Goal: Transaction & Acquisition: Download file/media

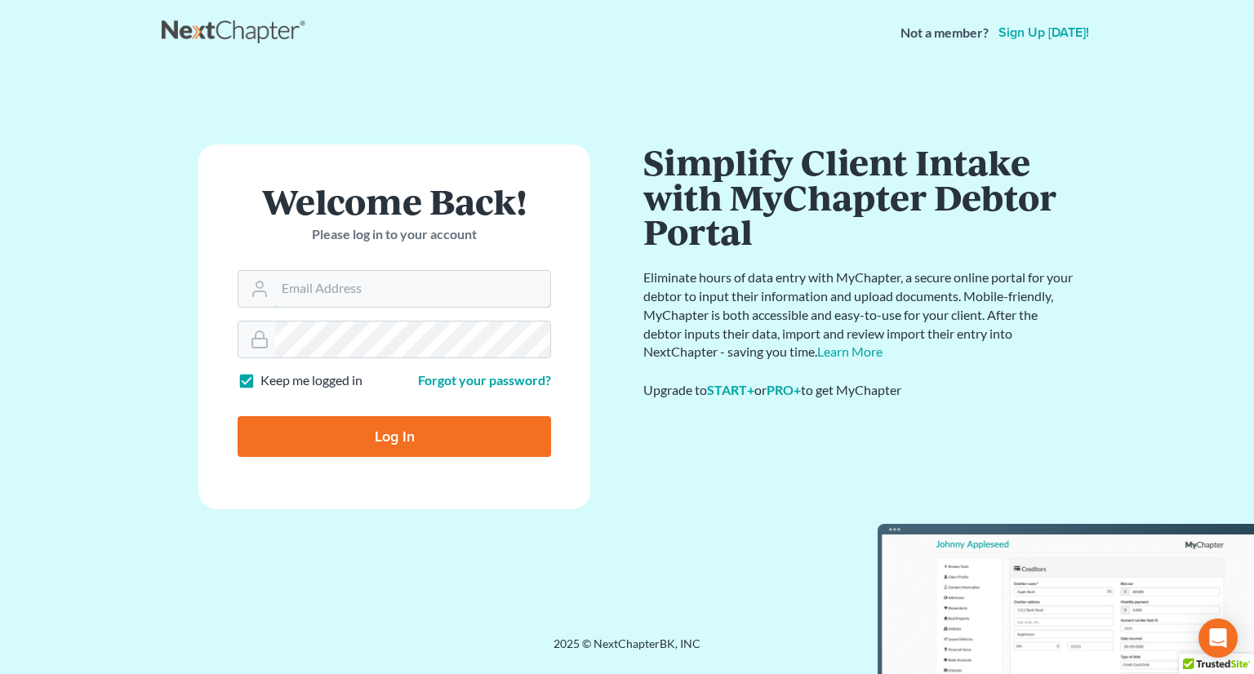
type input "[EMAIL_ADDRESS][DOMAIN_NAME]"
click at [429, 433] on input "Log In" at bounding box center [395, 436] width 314 height 41
type input "Thinking..."
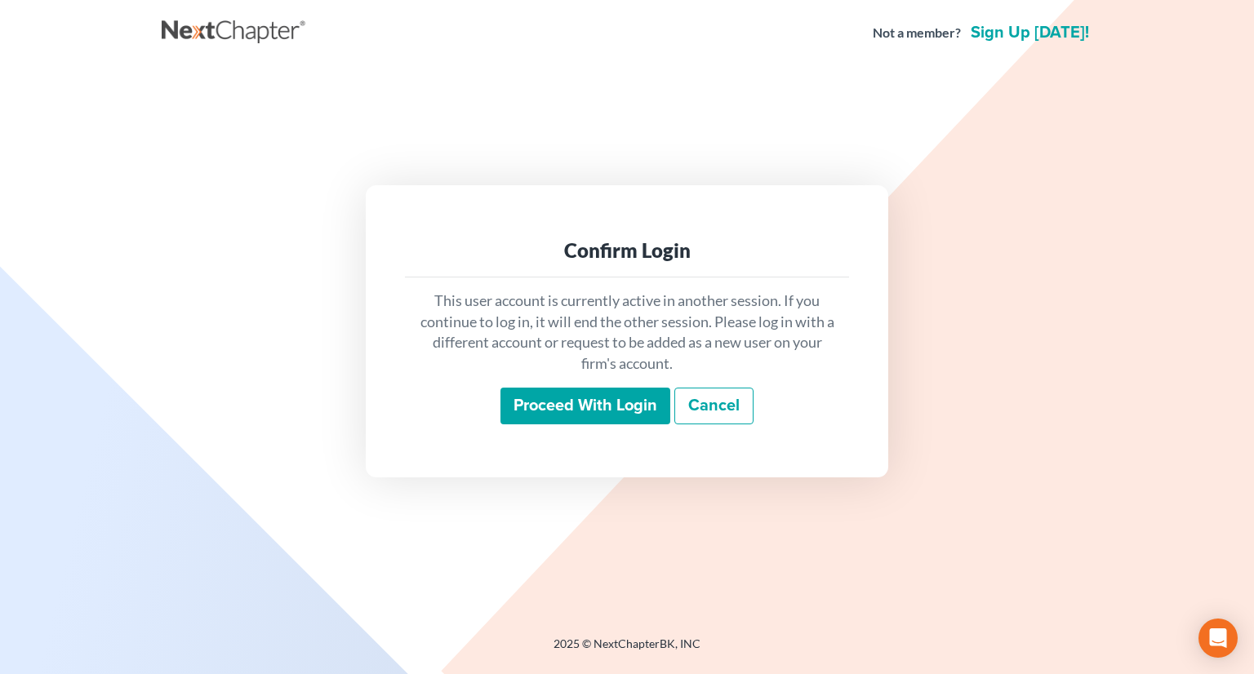
click at [577, 394] on input "Proceed with login" at bounding box center [586, 407] width 170 height 38
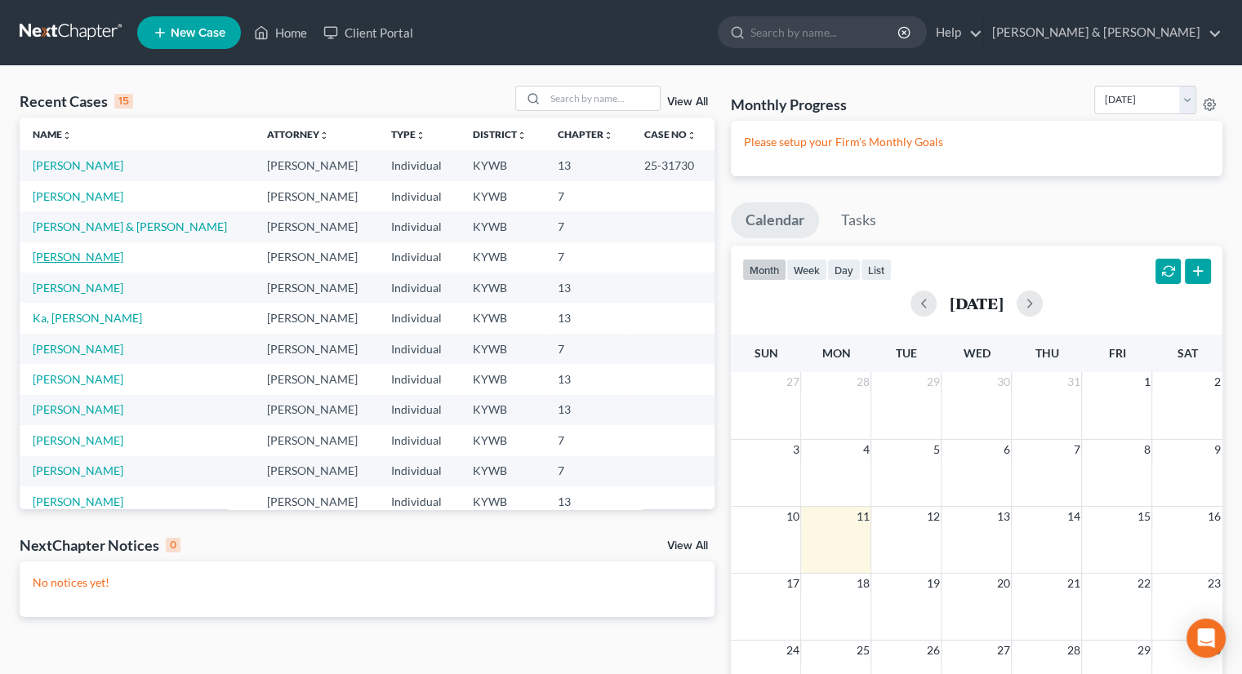
click at [73, 260] on link "Brewer, Rickie" at bounding box center [78, 257] width 91 height 14
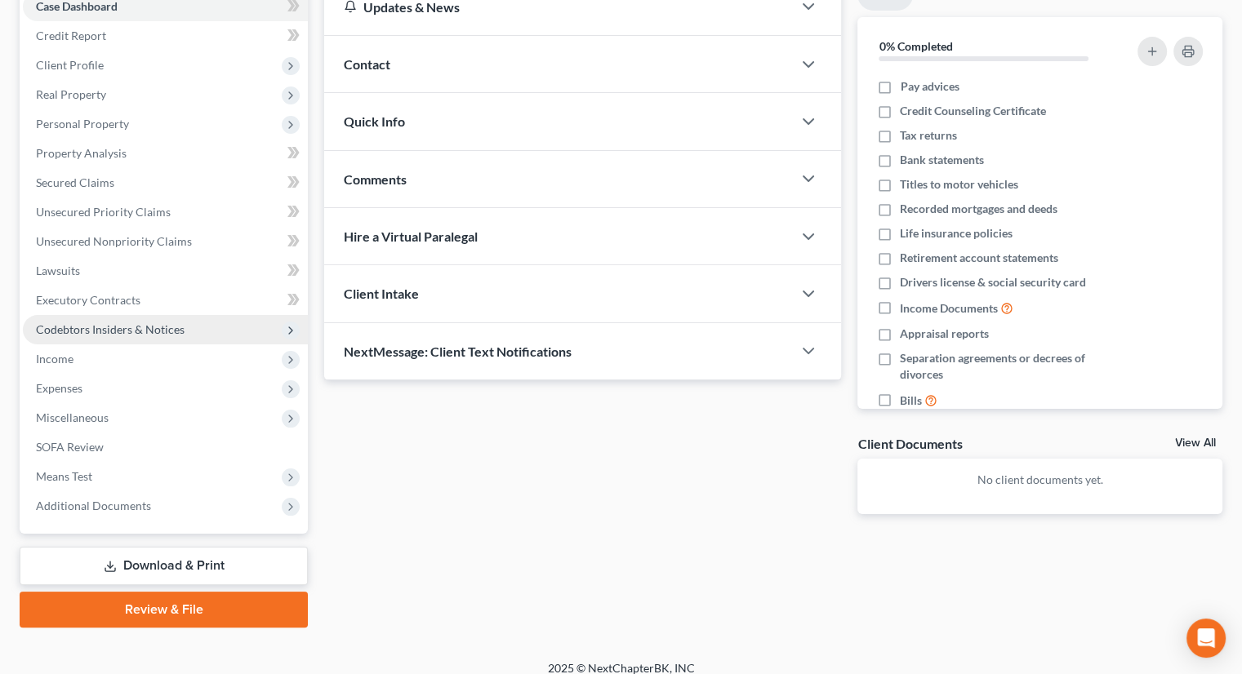
scroll to position [193, 0]
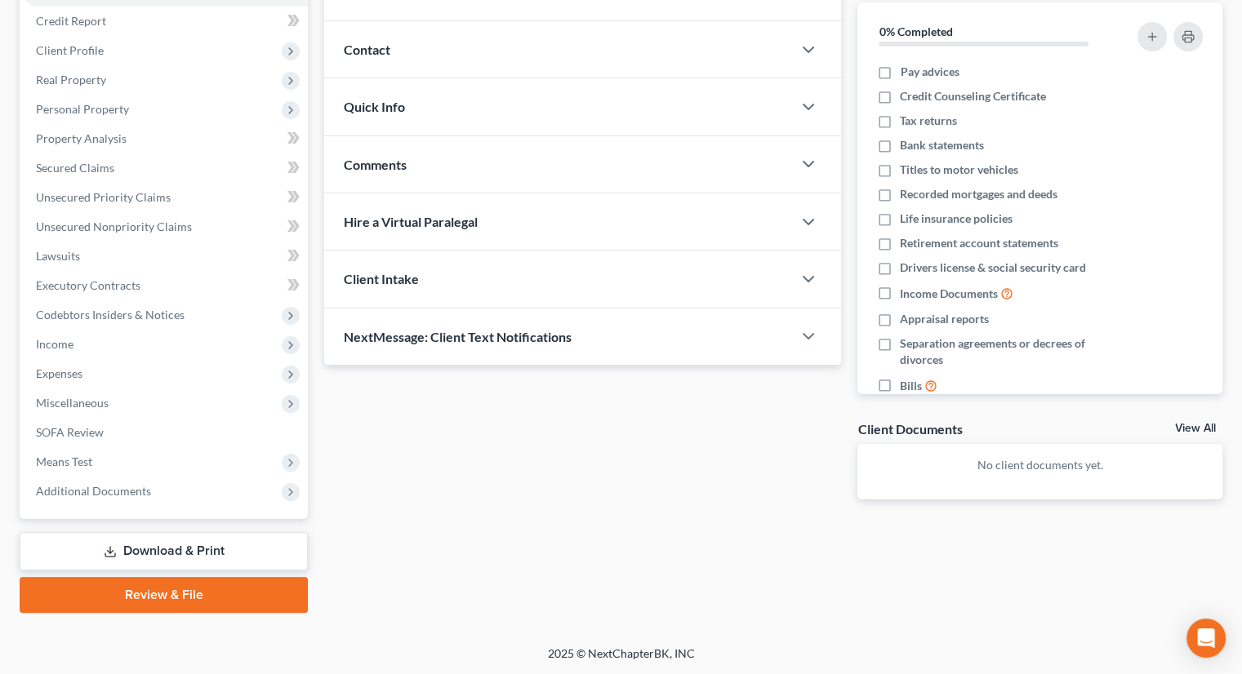
click at [218, 545] on link "Download & Print" at bounding box center [164, 551] width 288 height 38
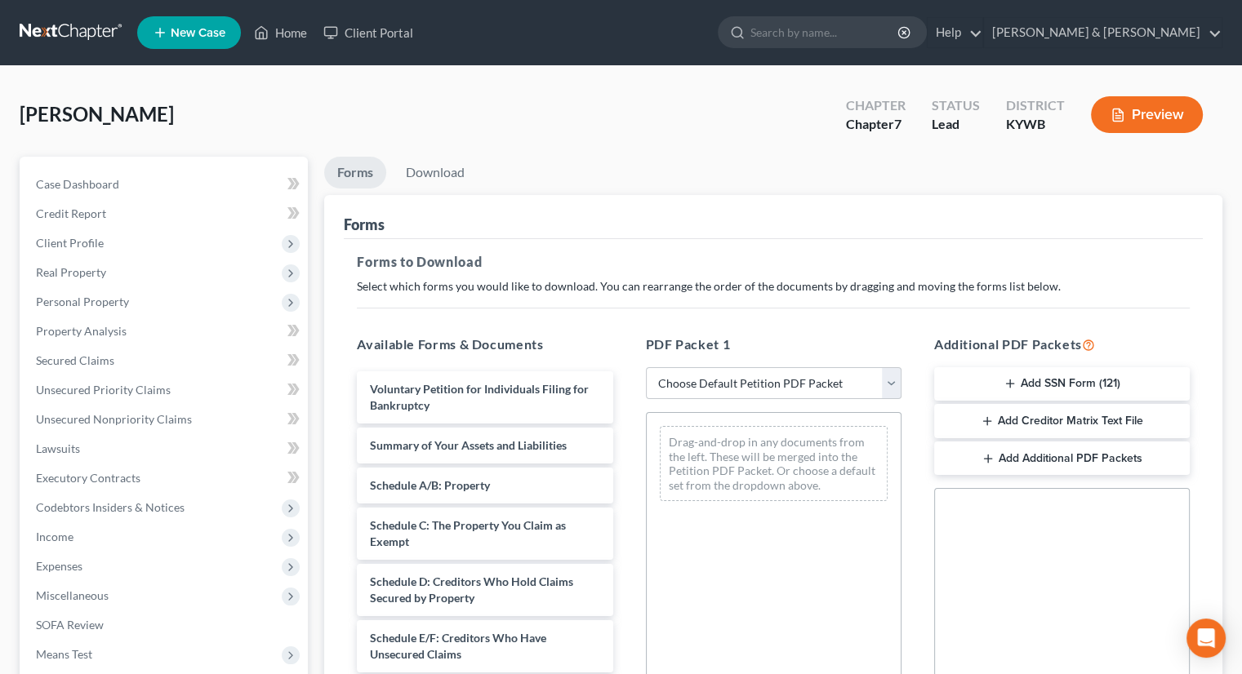
click at [986, 421] on icon "button" at bounding box center [987, 421] width 13 height 13
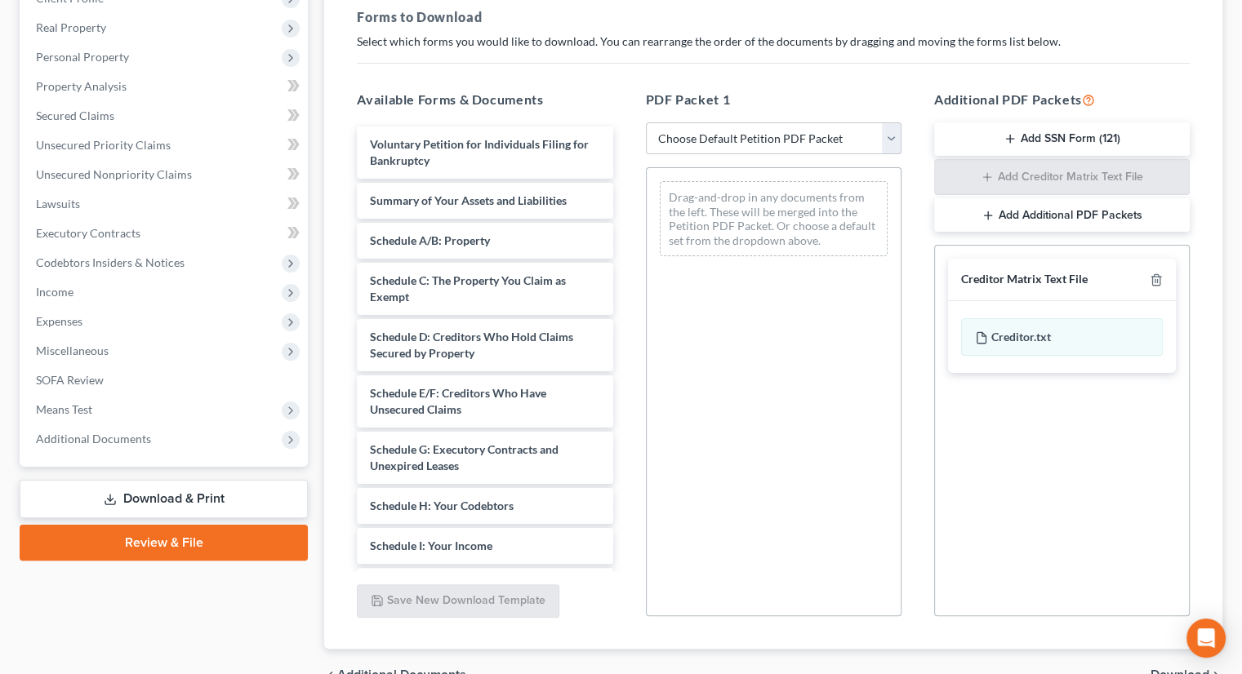
scroll to position [82, 0]
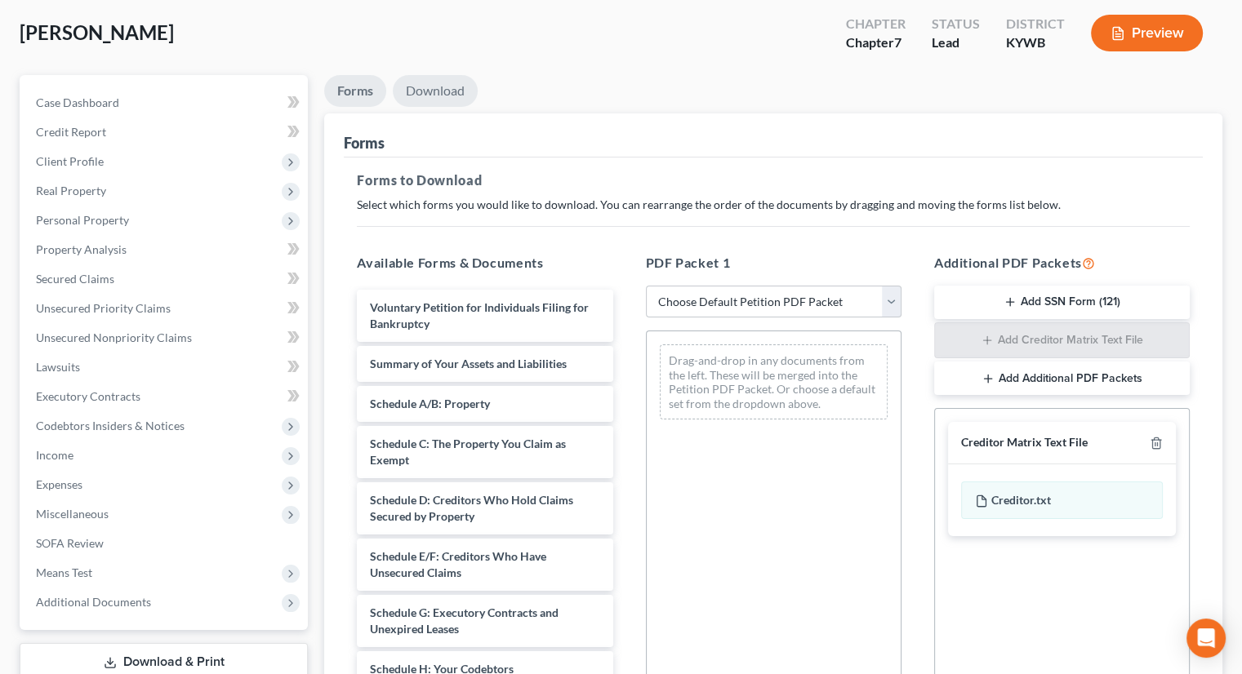
click at [426, 89] on link "Download" at bounding box center [435, 91] width 85 height 32
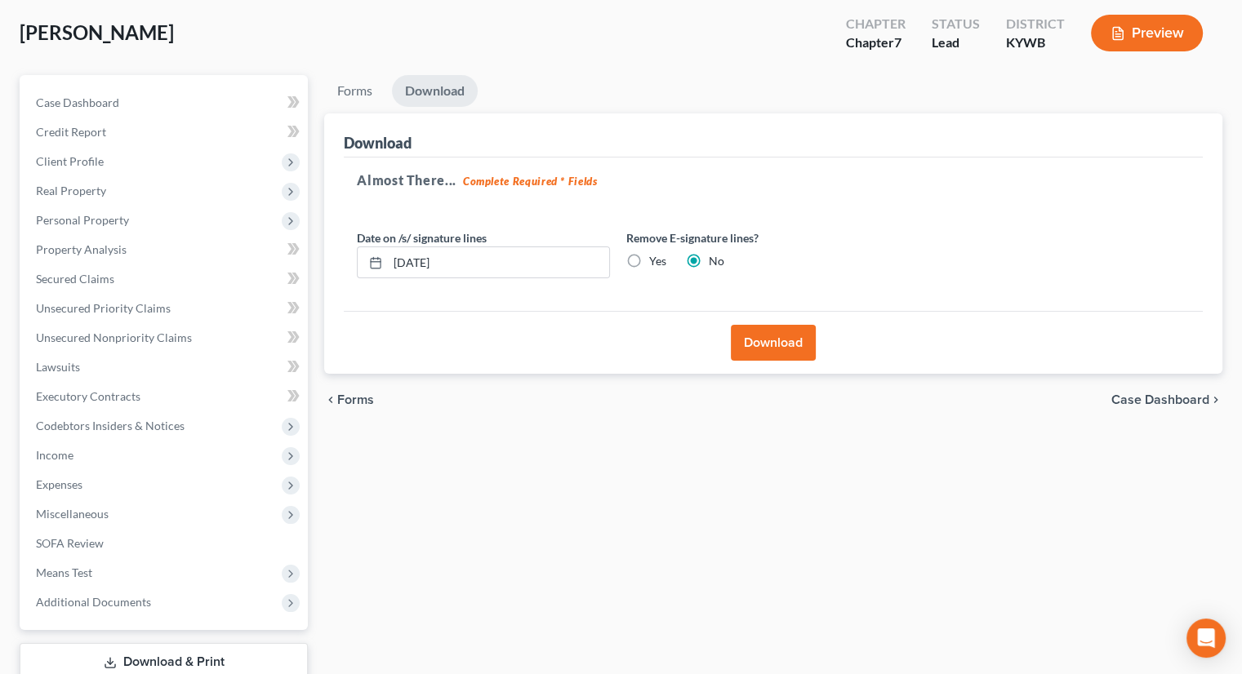
click at [649, 259] on label "Yes" at bounding box center [657, 261] width 17 height 16
click at [656, 259] on input "Yes" at bounding box center [661, 258] width 11 height 11
radio input "true"
radio input "false"
drag, startPoint x: 497, startPoint y: 255, endPoint x: 394, endPoint y: 256, distance: 103.7
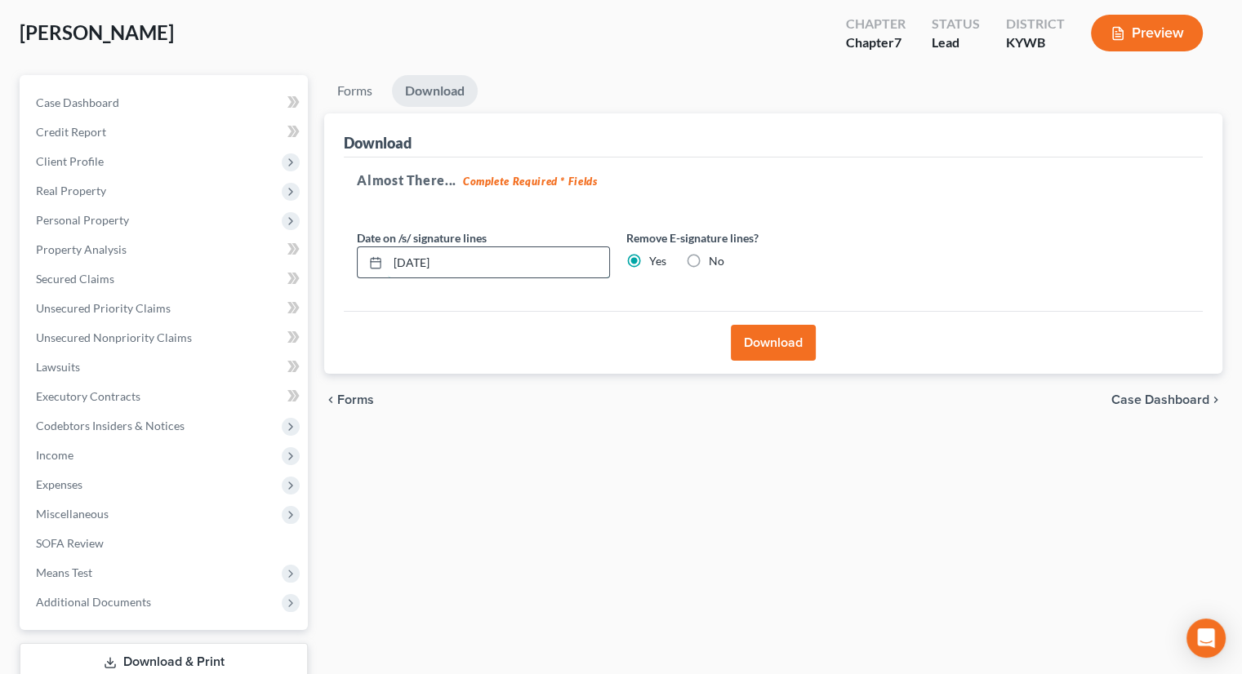
click at [394, 256] on input "08/11/2025" at bounding box center [498, 262] width 221 height 31
click at [777, 340] on button "Download" at bounding box center [773, 343] width 85 height 36
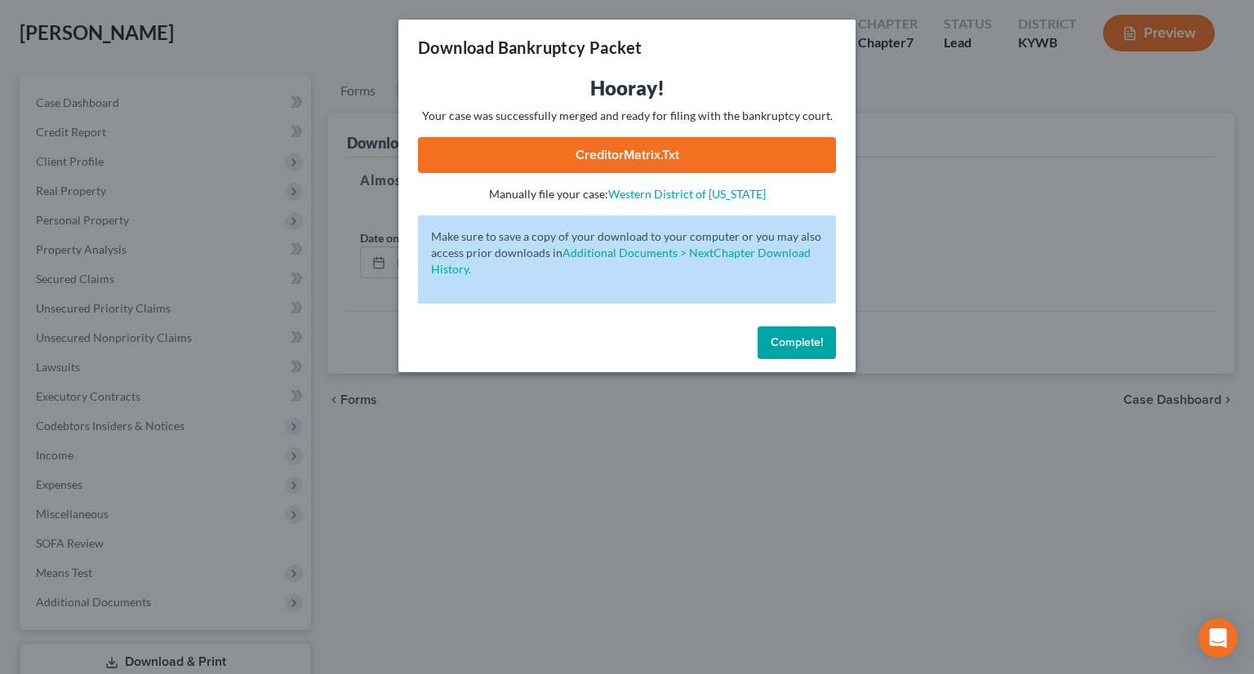
click at [651, 154] on link "CreditorMatrix.txt" at bounding box center [627, 155] width 418 height 36
click at [781, 332] on button "Complete!" at bounding box center [797, 343] width 78 height 33
